Goal: Navigation & Orientation: Find specific page/section

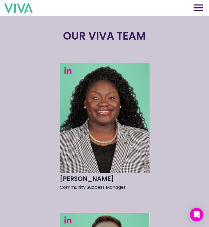
scroll to position [670, 0]
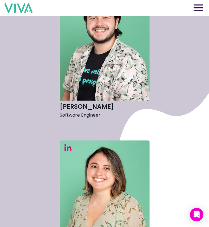
click at [197, 11] on button at bounding box center [198, 8] width 13 height 8
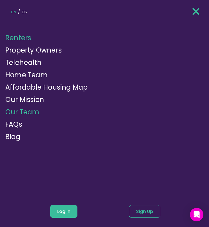
click at [26, 42] on link "Renters" at bounding box center [18, 37] width 26 height 9
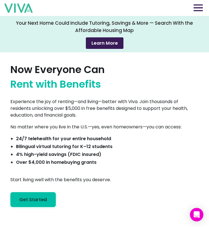
click at [198, 6] on img at bounding box center [198, 7] width 9 height 7
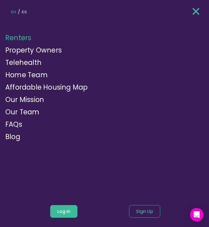
click at [15, 142] on ul "Renters Property Owners Telehealth Home Team Affordable Housing Map Our Mission…" at bounding box center [105, 87] width 213 height 122
click at [20, 139] on link "Blog" at bounding box center [12, 136] width 15 height 9
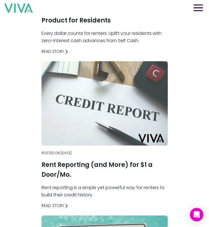
scroll to position [132, 0]
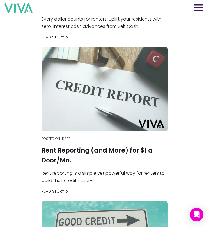
click at [197, 7] on img at bounding box center [198, 7] width 9 height 7
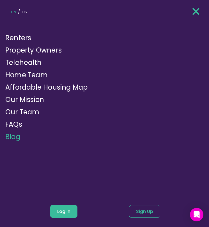
click at [197, 15] on img at bounding box center [196, 11] width 7 height 8
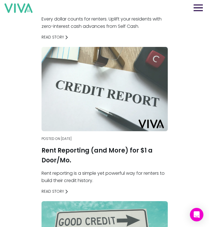
scroll to position [0, 0]
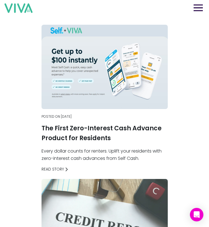
click at [20, 8] on img at bounding box center [18, 8] width 28 height 10
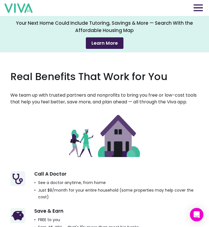
scroll to position [657, 0]
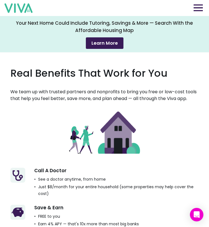
click at [195, 10] on img at bounding box center [198, 7] width 9 height 7
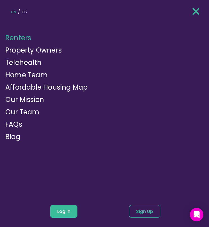
click at [195, 10] on img at bounding box center [196, 11] width 7 height 8
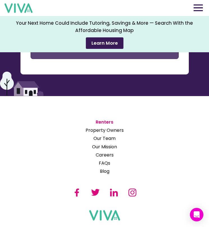
scroll to position [2114, 0]
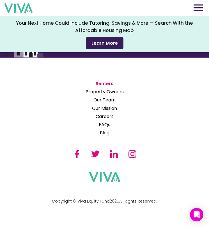
click at [100, 180] on img at bounding box center [104, 177] width 31 height 10
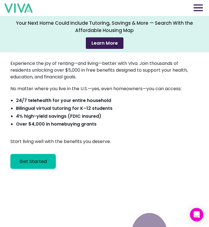
scroll to position [43, 0]
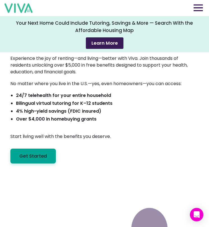
click at [40, 150] on link "Get Started" at bounding box center [32, 156] width 45 height 15
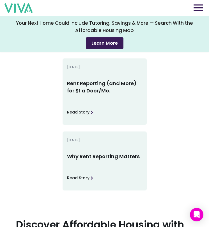
scroll to position [1426, 0]
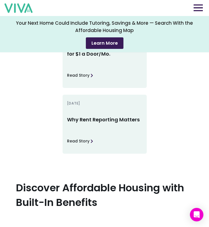
click at [35, 145] on div "Real Stories. Real Impact. See how other renters have used Viva to save money, …" at bounding box center [104, 5] width 188 height 297
